Goal: Task Accomplishment & Management: Manage account settings

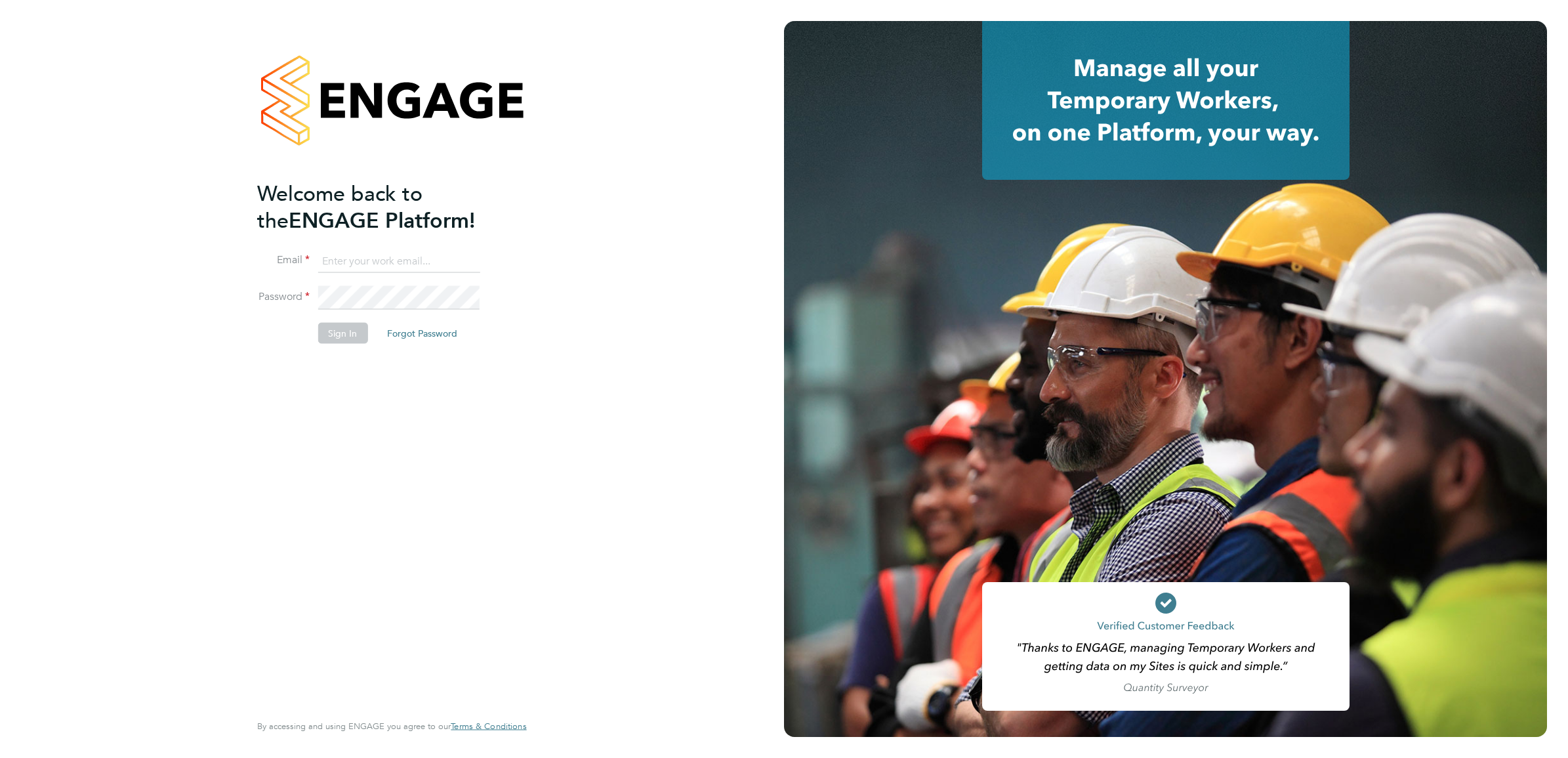
type input "[PERSON_NAME][EMAIL_ADDRESS][PERSON_NAME][DOMAIN_NAME]"
click at [347, 338] on button "Sign In" at bounding box center [343, 333] width 50 height 21
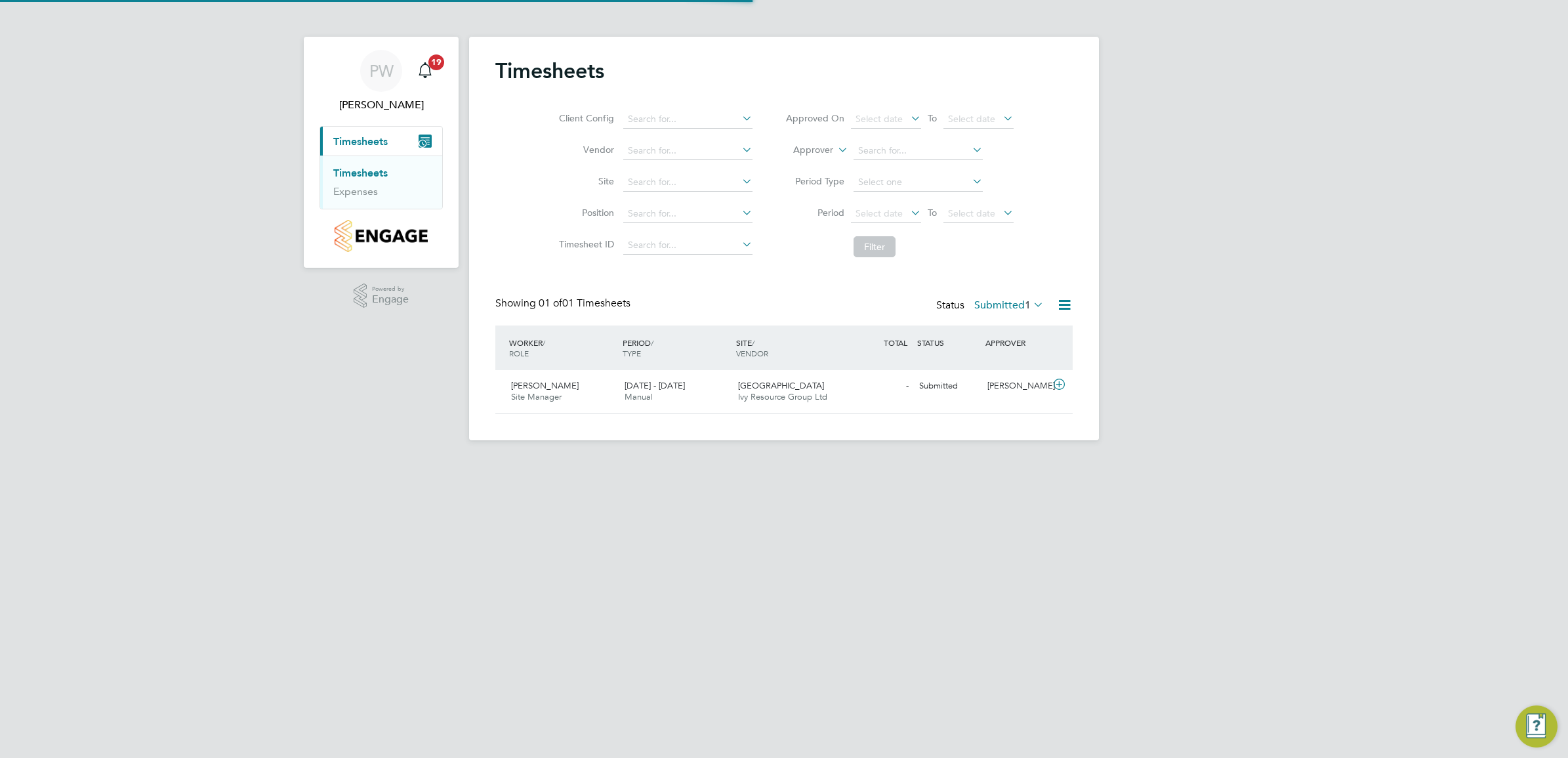
scroll to position [33, 114]
click at [817, 391] on div "Dudbridge Hill Ivy Resource Group Ltd" at bounding box center [789, 392] width 114 height 33
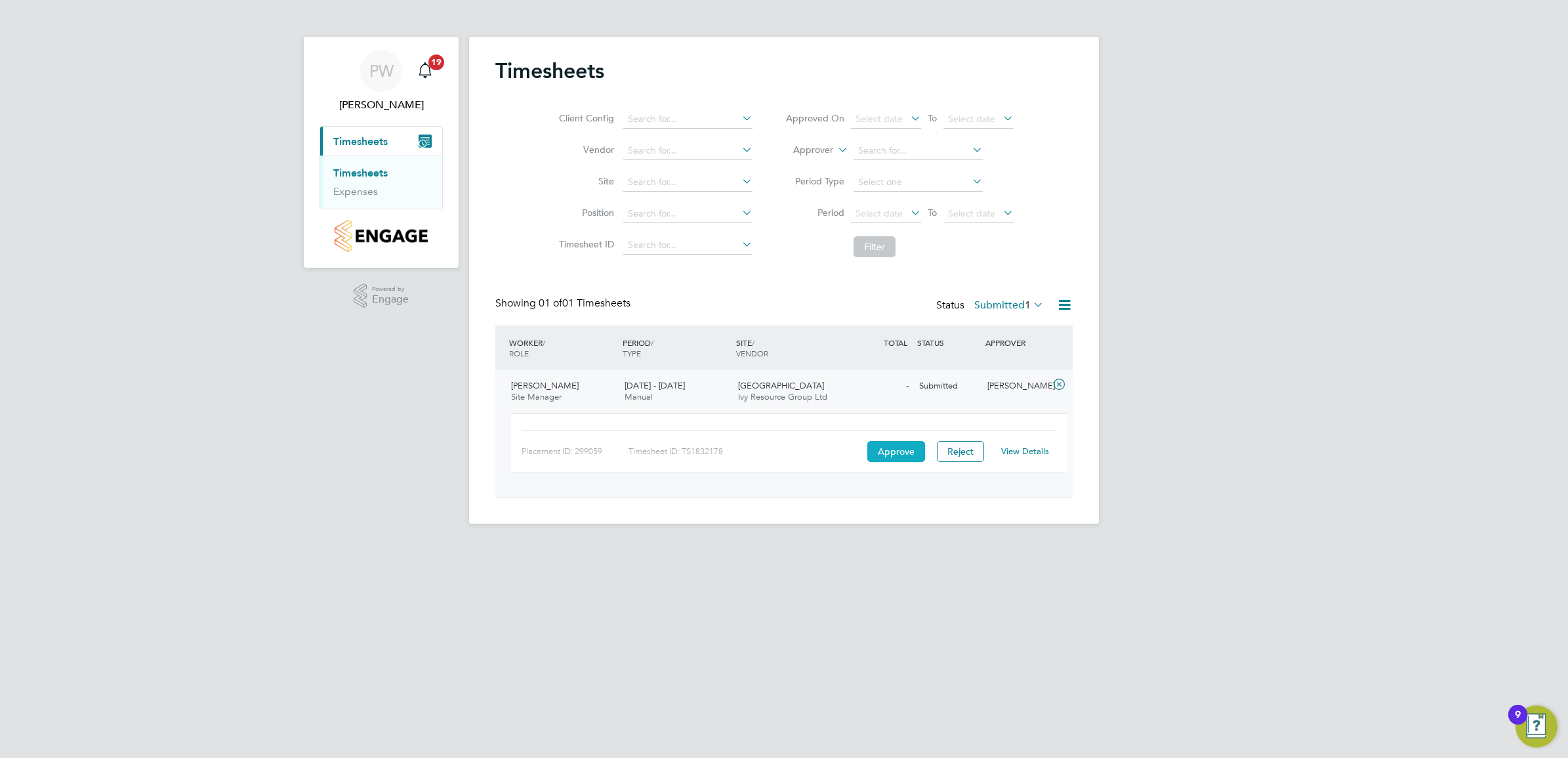
click at [887, 452] on button "Approve" at bounding box center [896, 451] width 58 height 21
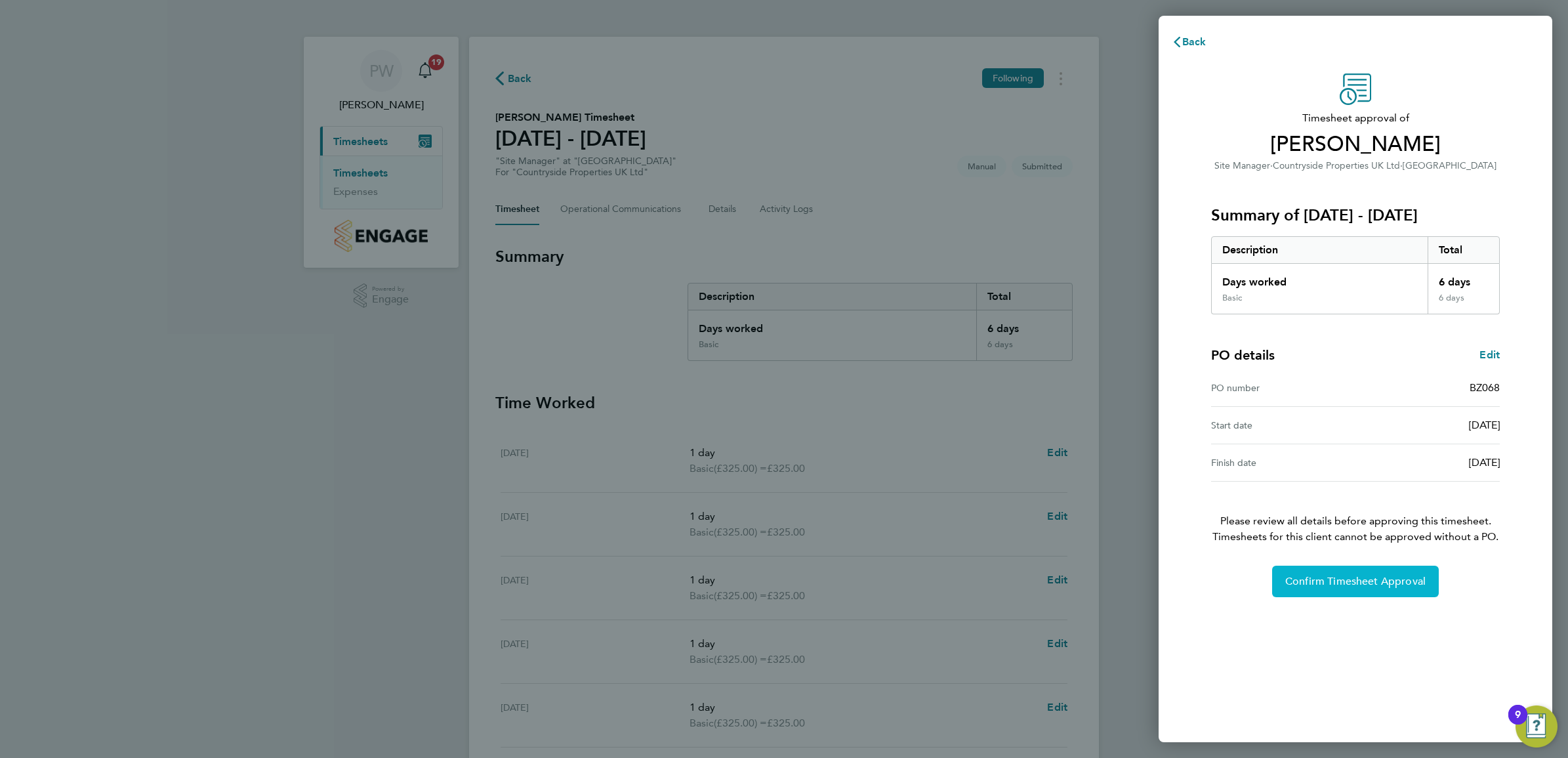
click at [1332, 586] on span "Confirm Timesheet Approval" at bounding box center [1355, 581] width 141 height 13
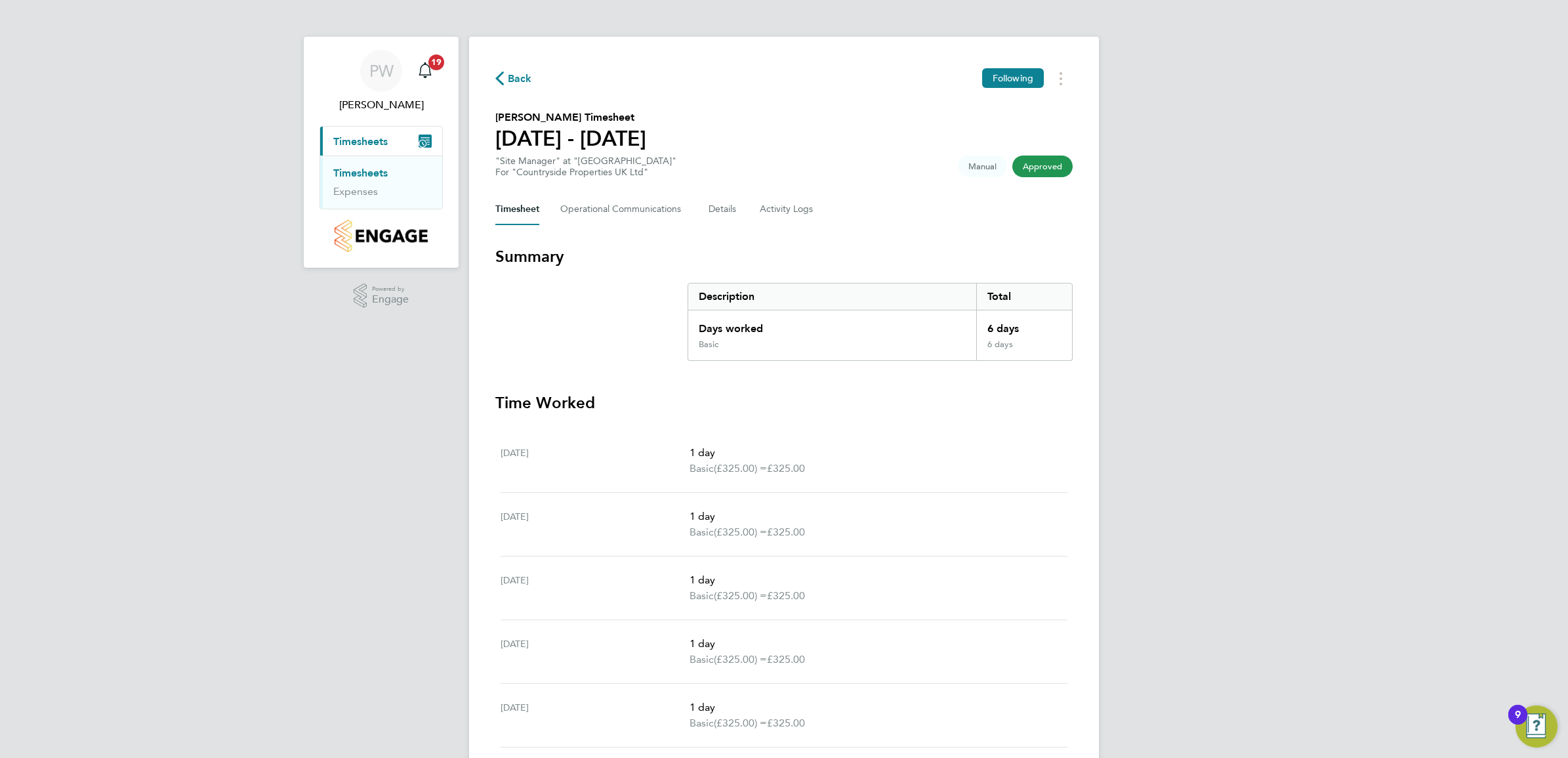
click at [522, 77] on span "Back" at bounding box center [520, 79] width 24 height 16
